Goal: Information Seeking & Learning: Learn about a topic

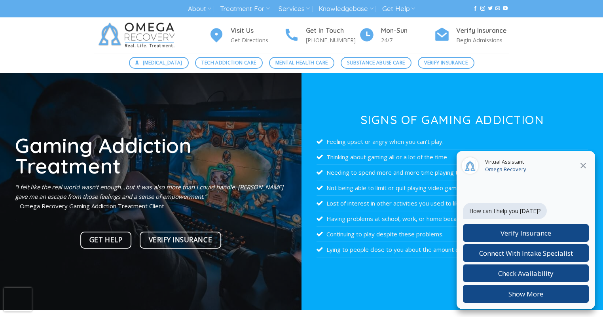
click at [582, 164] on icon at bounding box center [584, 166] width 10 height 10
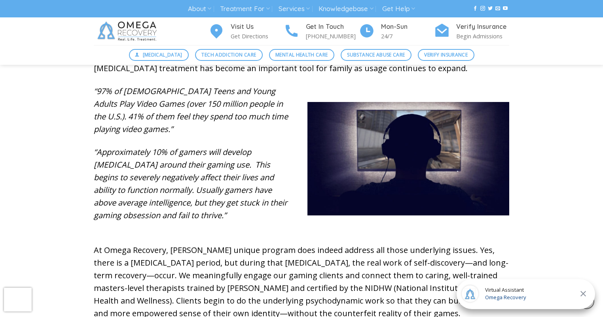
scroll to position [344, 0]
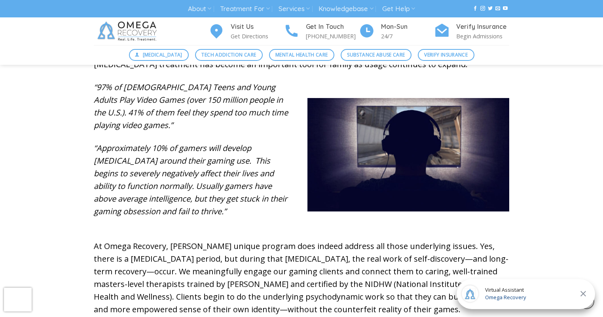
click at [225, 212] on em "“Approximately 10% of gamers will develop [MEDICAL_DATA] around their gaming us…" at bounding box center [191, 180] width 194 height 74
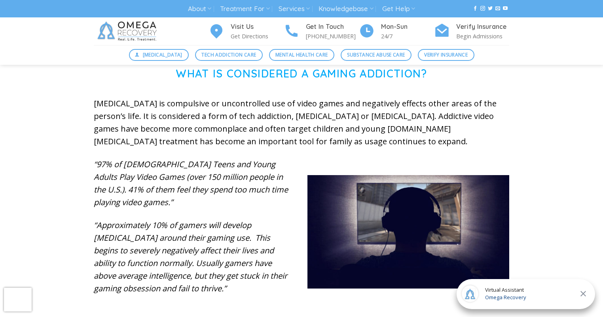
scroll to position [266, 0]
click at [101, 171] on p "“97% of [DEMOGRAPHIC_DATA] Teens and Young Adults Play Video Games (over 150 mi…" at bounding box center [195, 184] width 202 height 51
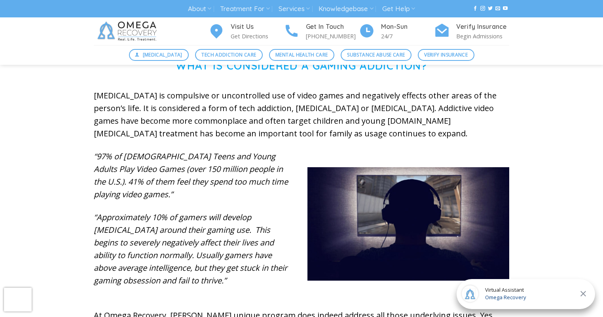
scroll to position [283, 0]
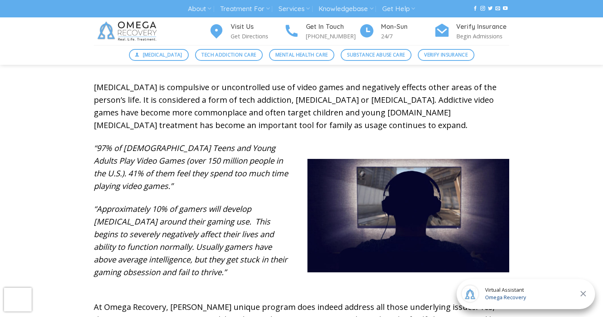
click at [584, 292] on icon at bounding box center [584, 294] width 10 height 10
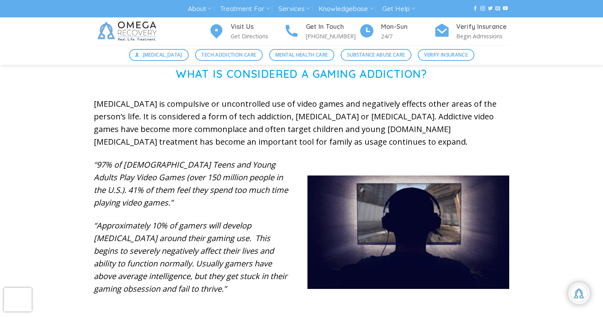
scroll to position [266, 0]
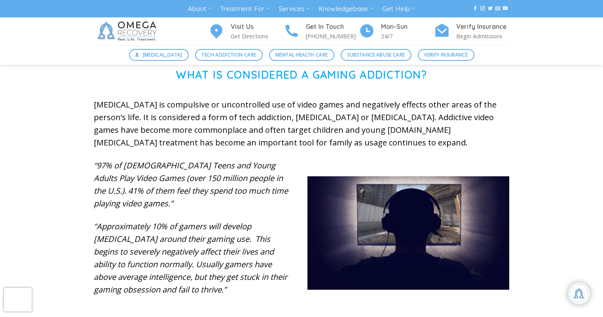
click at [431, 129] on p "[MEDICAL_DATA] is compulsive or uncontrolled use of video games and negatively …" at bounding box center [302, 124] width 416 height 51
click at [431, 131] on p "[MEDICAL_DATA] is compulsive or uncontrolled use of video games and negatively …" at bounding box center [302, 124] width 416 height 51
click at [430, 129] on p "[MEDICAL_DATA] is compulsive or uncontrolled use of video games and negatively …" at bounding box center [302, 124] width 416 height 51
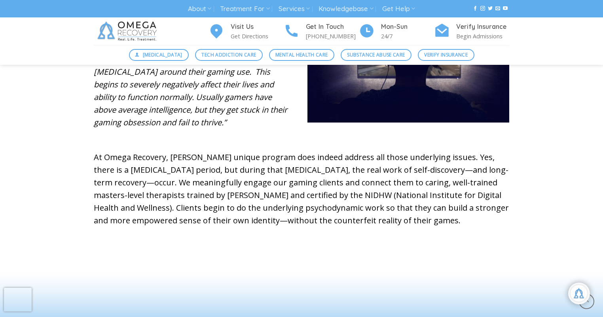
scroll to position [435, 0]
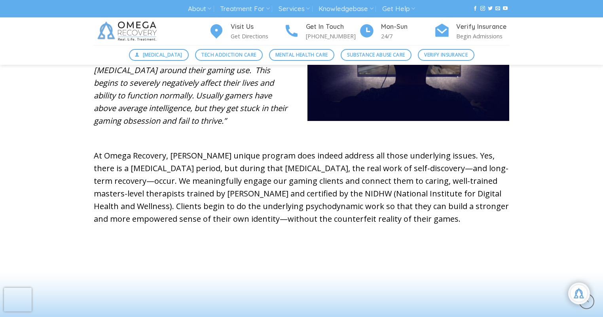
click at [180, 158] on p "At Omega Recovery, [PERSON_NAME] unique program does indeed address all those u…" at bounding box center [302, 188] width 416 height 76
drag, startPoint x: 180, startPoint y: 158, endPoint x: 174, endPoint y: 159, distance: 5.6
click at [174, 159] on p "At Omega Recovery, [PERSON_NAME] unique program does indeed address all those u…" at bounding box center [302, 188] width 416 height 76
click at [176, 159] on p "At Omega Recovery, [PERSON_NAME] unique program does indeed address all those u…" at bounding box center [302, 188] width 416 height 76
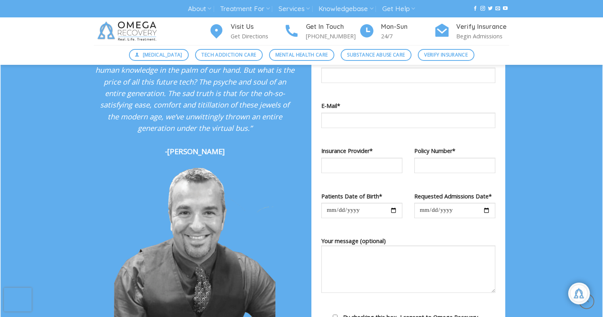
scroll to position [865, 0]
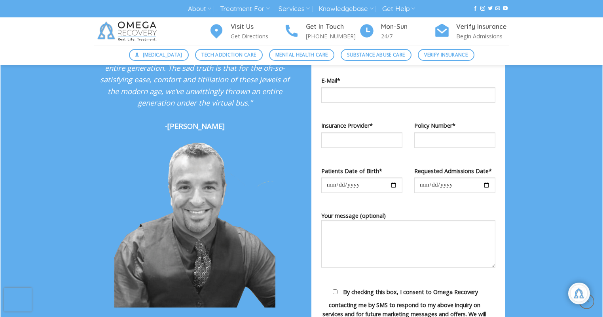
click at [207, 184] on img at bounding box center [195, 225] width 162 height 167
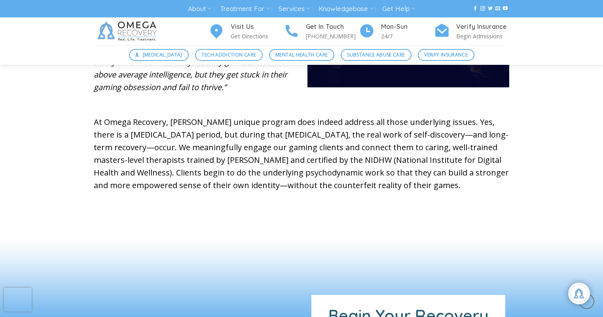
scroll to position [464, 0]
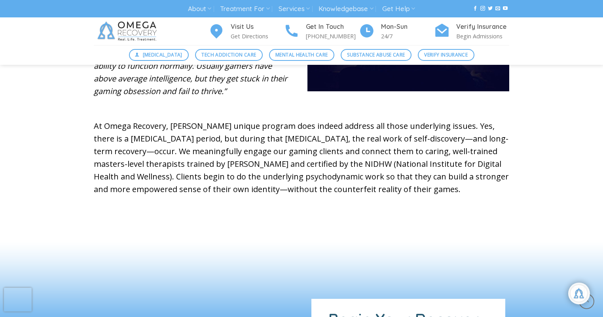
drag, startPoint x: 94, startPoint y: 125, endPoint x: 103, endPoint y: 124, distance: 8.7
click at [103, 124] on p "At Omega Recovery, [PERSON_NAME] unique program does indeed address all those u…" at bounding box center [302, 158] width 416 height 76
click at [120, 139] on p "At Omega Recovery, [PERSON_NAME] unique program does indeed address all those u…" at bounding box center [302, 158] width 416 height 76
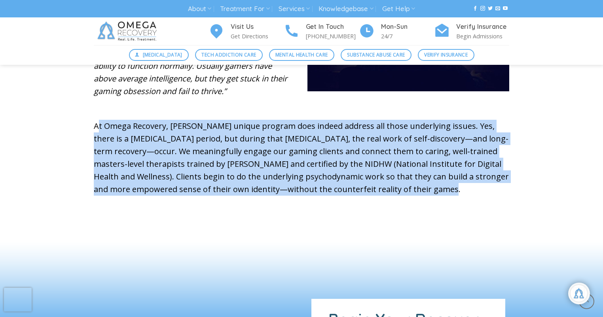
drag, startPoint x: 91, startPoint y: 126, endPoint x: 403, endPoint y: 195, distance: 319.8
click at [403, 195] on div "What is Considered a Gaming Addiction? [MEDICAL_DATA] is compulsive or uncontro…" at bounding box center [302, 44] width 428 height 348
copy p "At Omega Recovery, [PERSON_NAME] unique program does indeed address all those u…"
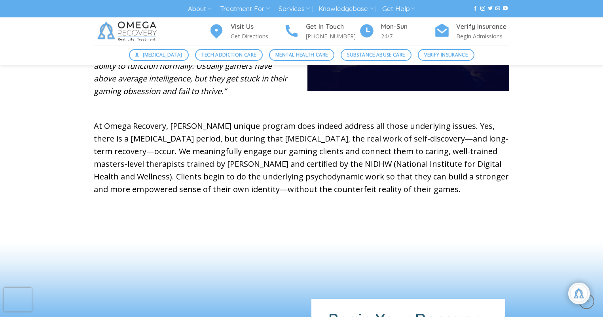
click at [418, 139] on p "At Omega Recovery, [PERSON_NAME] unique program does indeed address all those u…" at bounding box center [302, 158] width 416 height 76
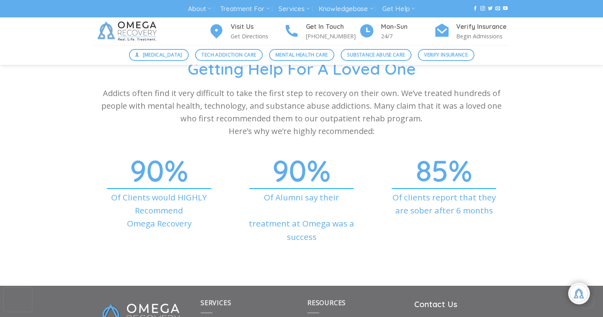
scroll to position [2768, 0]
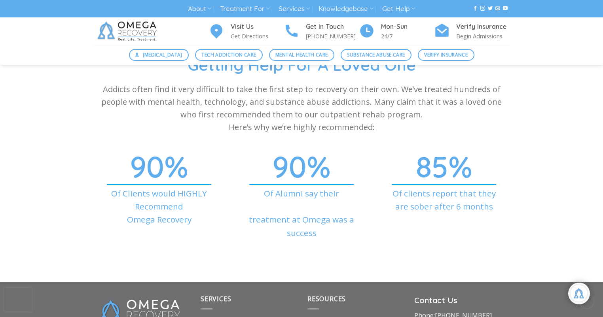
click at [188, 193] on p "Of Clients would HIGHLY Recommend Omega Recovery" at bounding box center [159, 207] width 131 height 40
click at [162, 167] on spanclass\=\"count-up\" "90 %" at bounding box center [159, 167] width 131 height 6
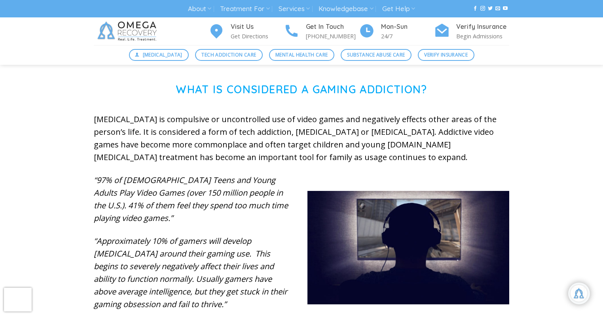
scroll to position [241, 0]
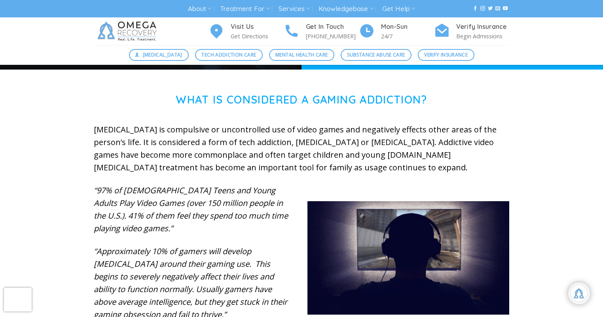
click at [429, 154] on p "[MEDICAL_DATA] is compulsive or uncontrolled use of video games and negatively …" at bounding box center [302, 149] width 416 height 51
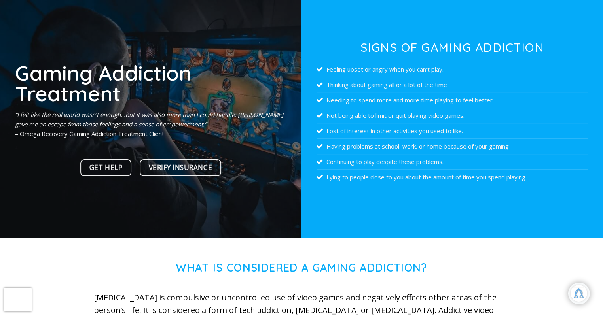
scroll to position [74, 0]
